Goal: Find contact information: Find contact information

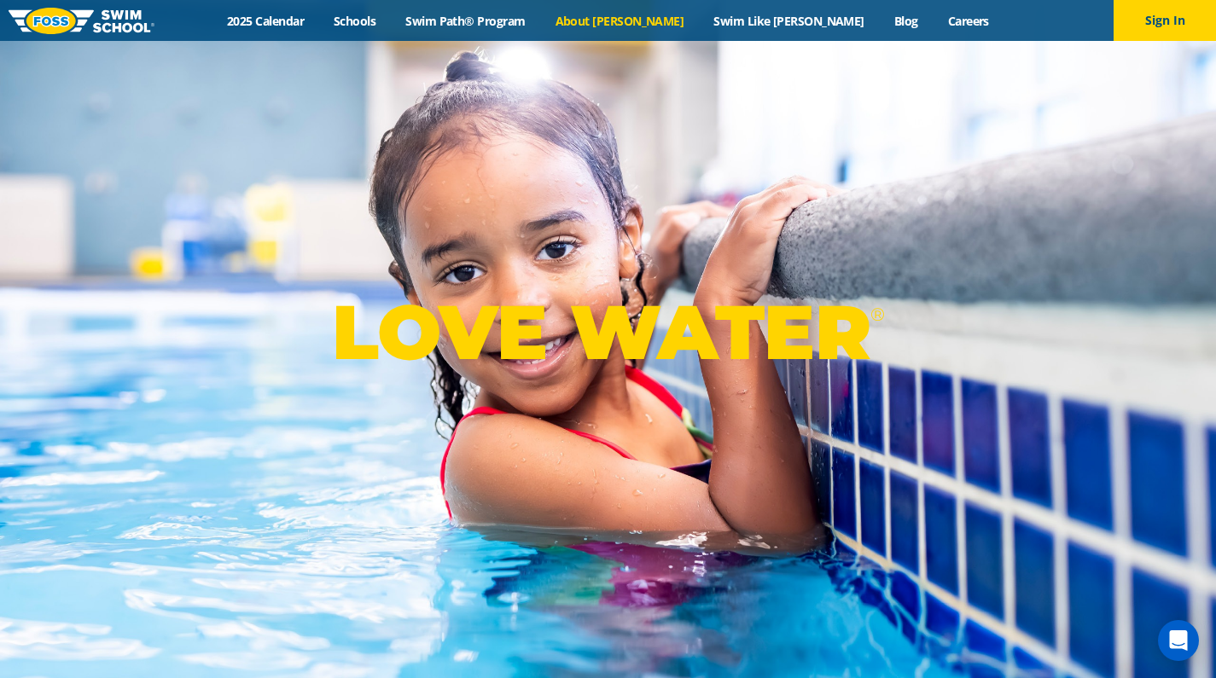
click at [641, 23] on link "About [PERSON_NAME]" at bounding box center [619, 21] width 159 height 16
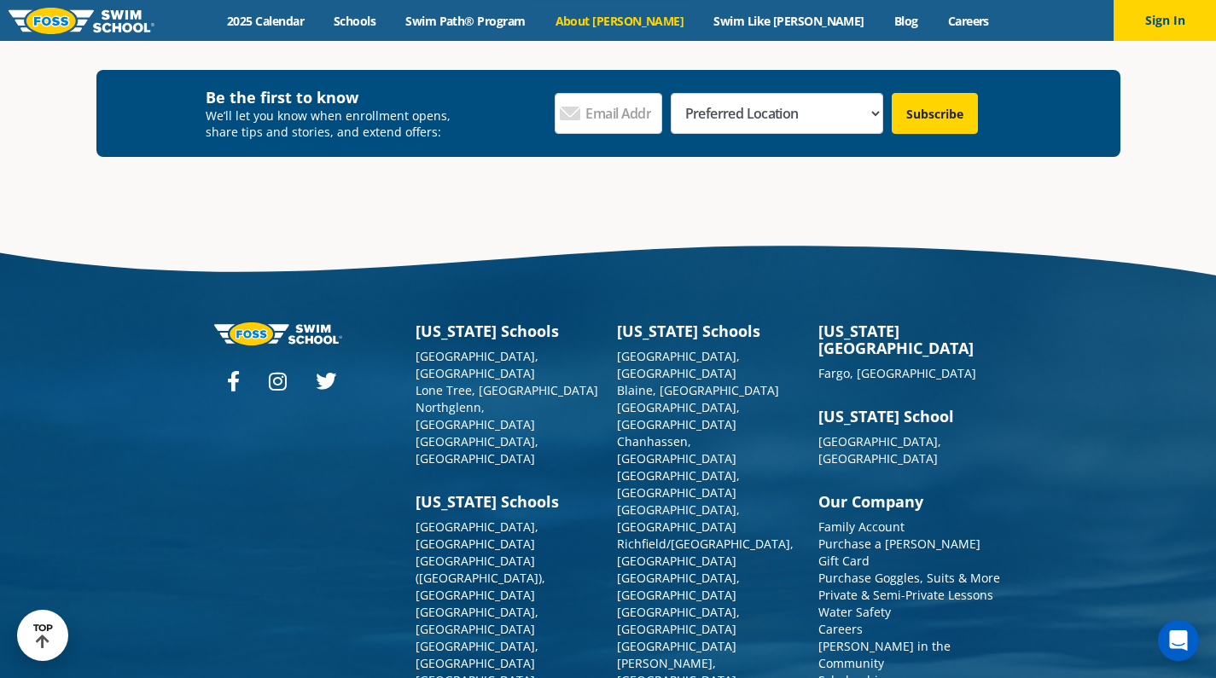
scroll to position [4470, 0]
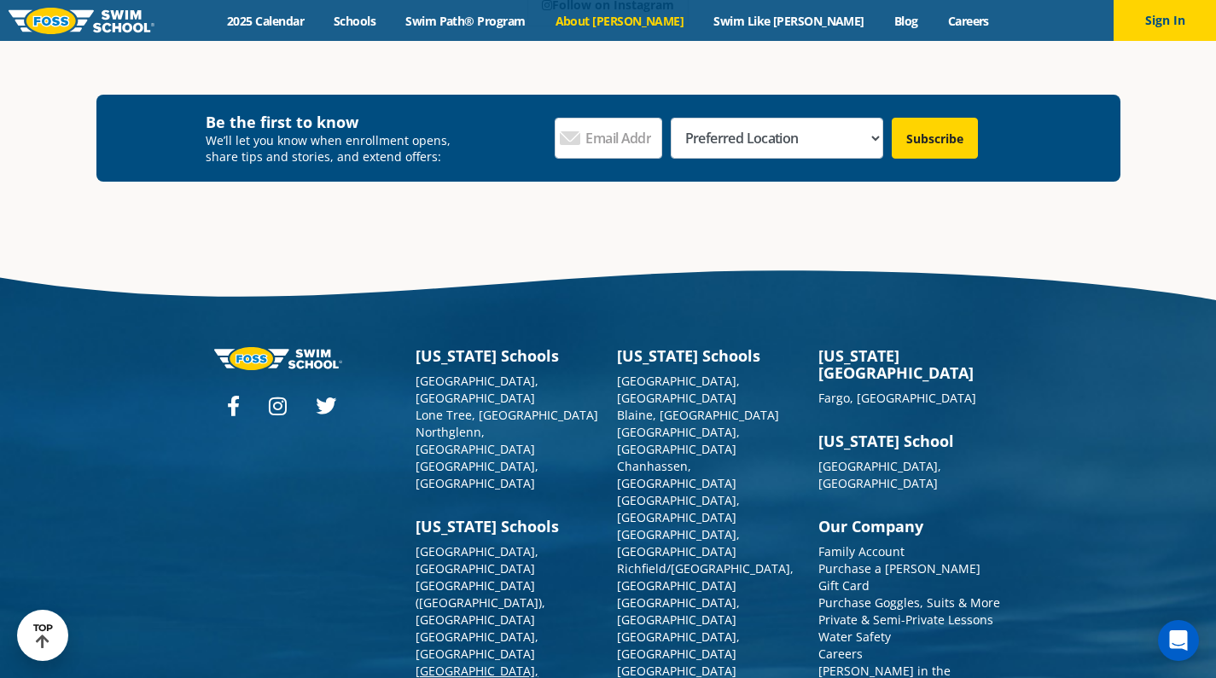
click at [471, 663] on link "[GEOGRAPHIC_DATA], [GEOGRAPHIC_DATA]" at bounding box center [477, 679] width 123 height 33
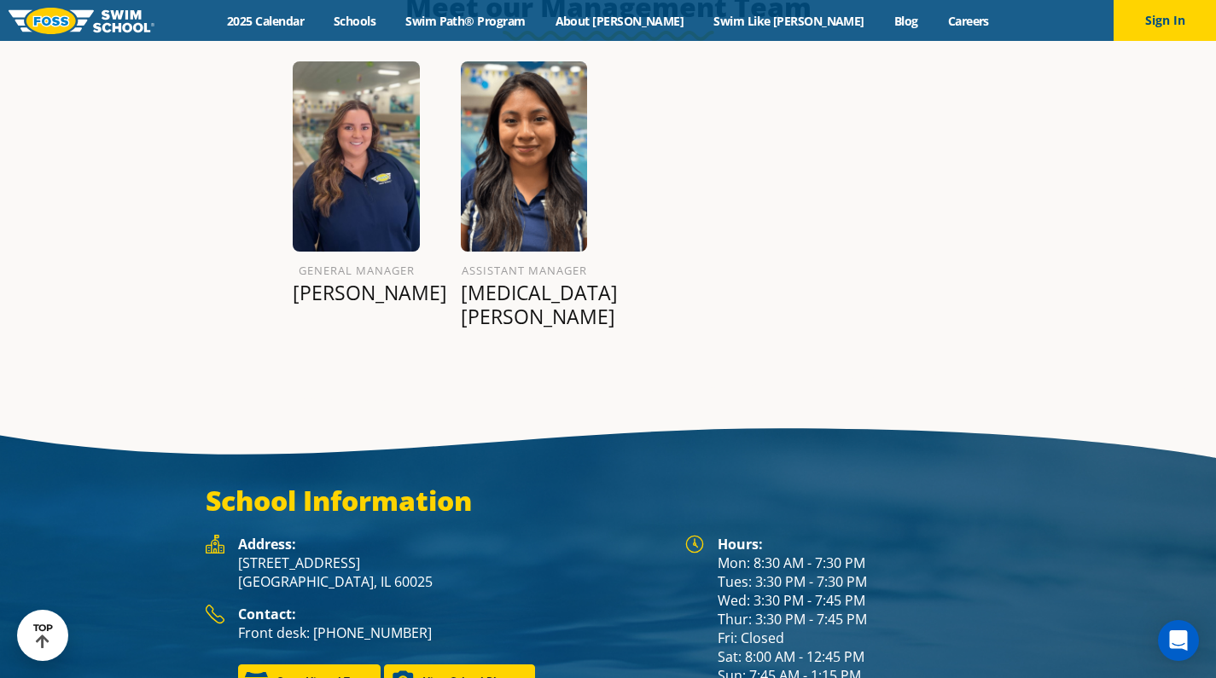
scroll to position [2075, 0]
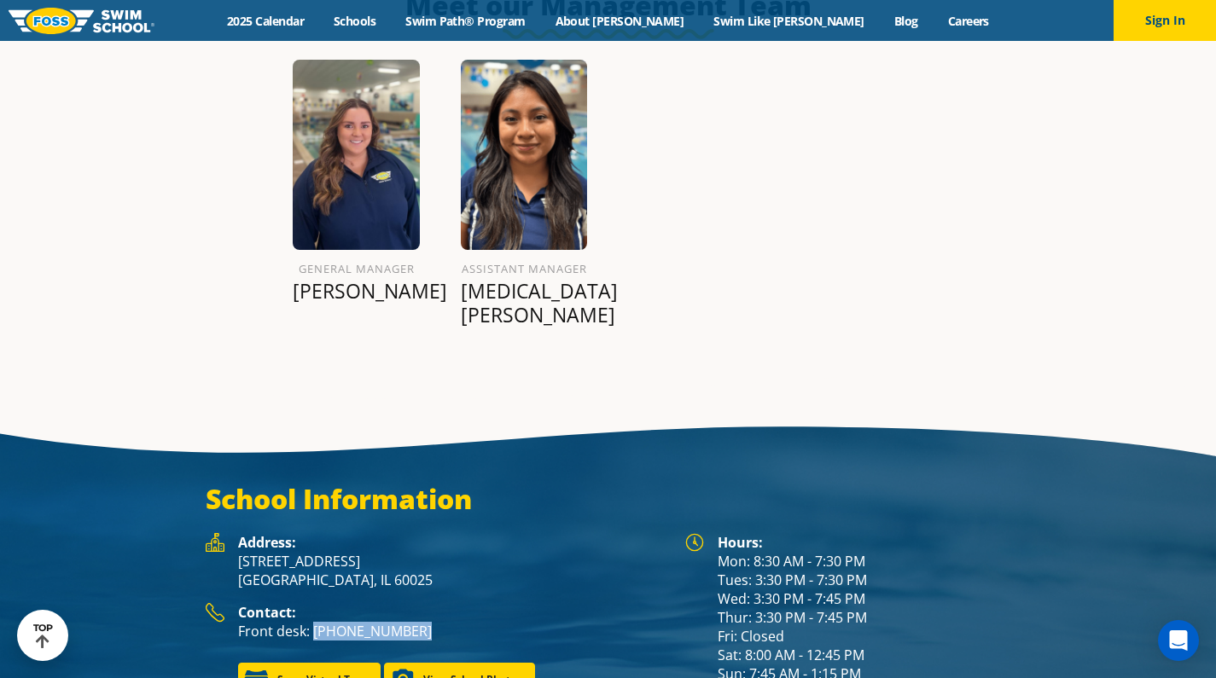
drag, startPoint x: 314, startPoint y: 585, endPoint x: 429, endPoint y: 579, distance: 115.4
click at [429, 622] on p "Front desk: [PHONE_NUMBER]" at bounding box center [453, 631] width 430 height 19
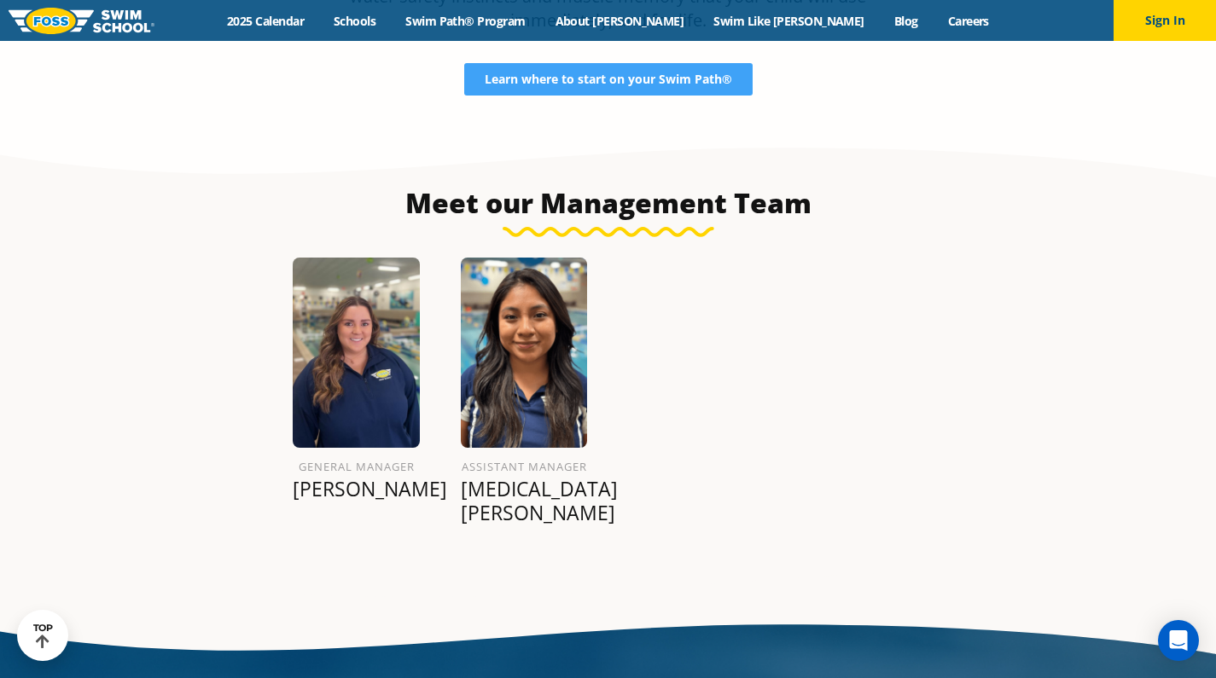
scroll to position [1876, 0]
